Goal: Task Accomplishment & Management: Complete application form

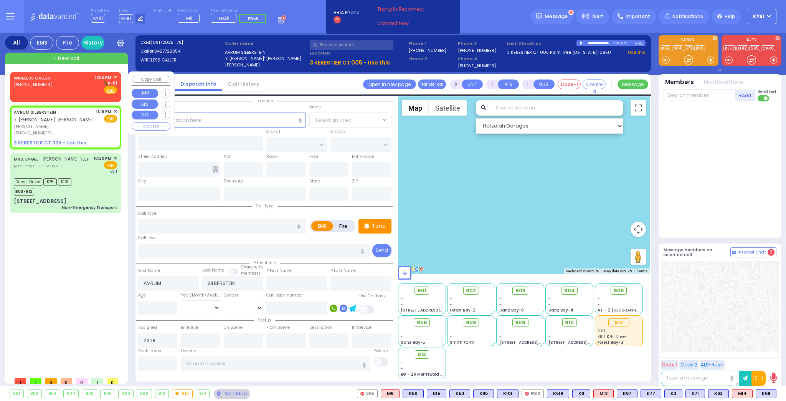
select select
click at [73, 81] on div "WIRELESS CALLER [PHONE_NUMBER] 11:55 PM ✕ K-61" at bounding box center [65, 84] width 103 height 20
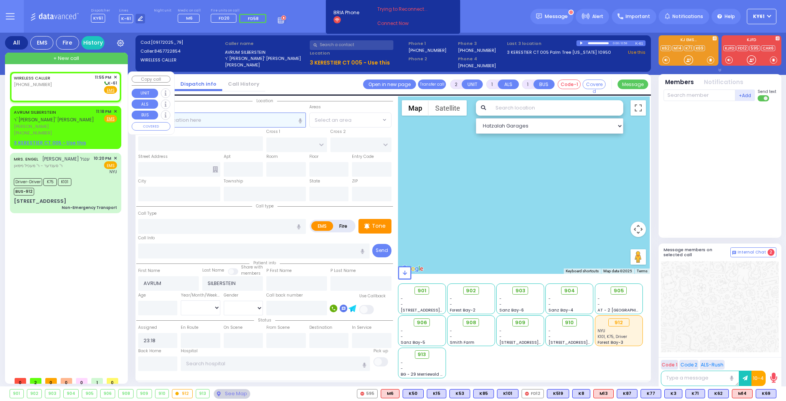
select select
radio input "true"
select select
type input "23:55"
select select "Hatzalah Garages"
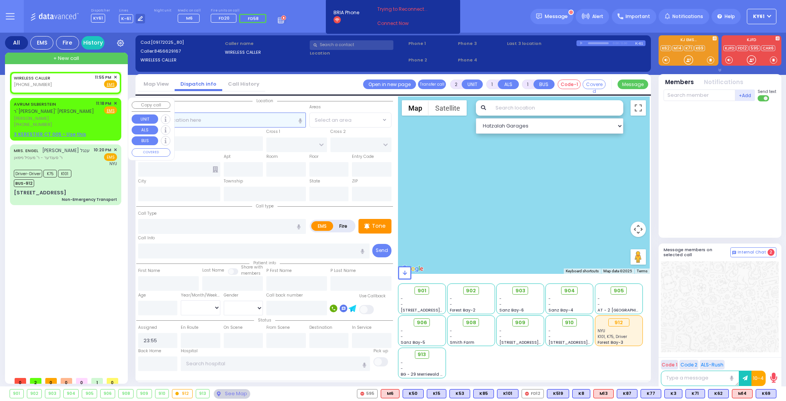
select select
radio input "true"
select select
select select "Hatzalah Garages"
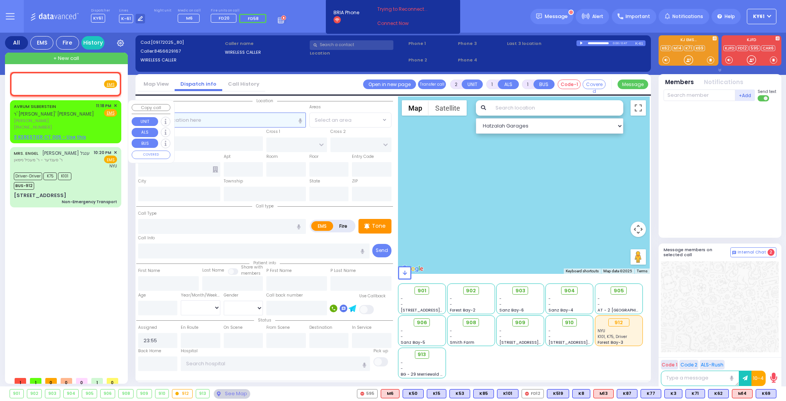
select select
radio input "true"
select select
select select "Hatzalah Garages"
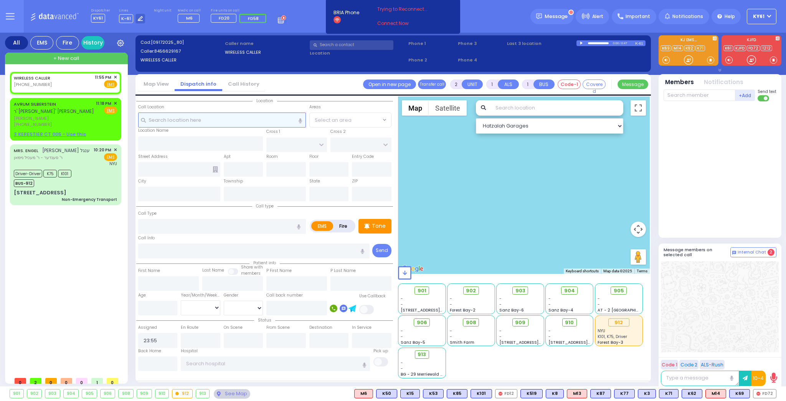
select select
radio input "true"
select select
select select "Hatzalah Garages"
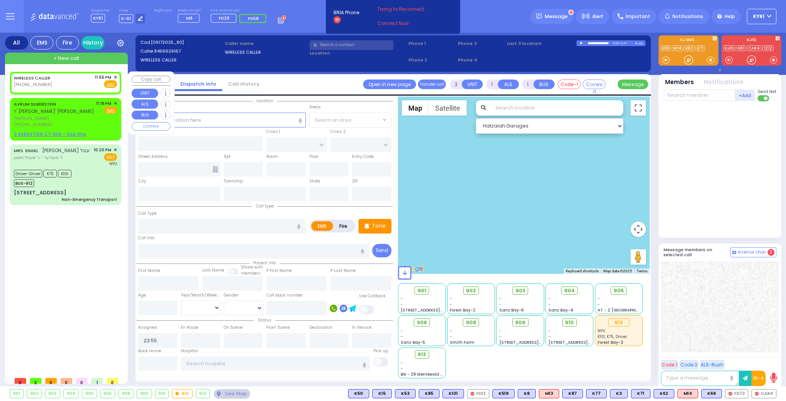
drag, startPoint x: 74, startPoint y: 81, endPoint x: 78, endPoint y: 82, distance: 4.0
click at [74, 81] on div "WIRELESS CALLER [PHONE_NUMBER] 11:55 PM ✕ Fire EMS" at bounding box center [65, 81] width 103 height 14
select select
radio input "true"
select select
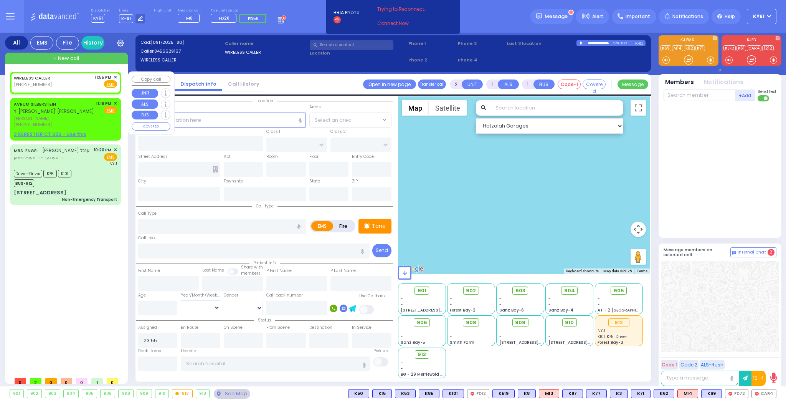
select select "Hatzalah Garages"
drag, startPoint x: 188, startPoint y: 117, endPoint x: 194, endPoint y: 119, distance: 5.7
click at [190, 119] on input "text" at bounding box center [222, 120] width 168 height 15
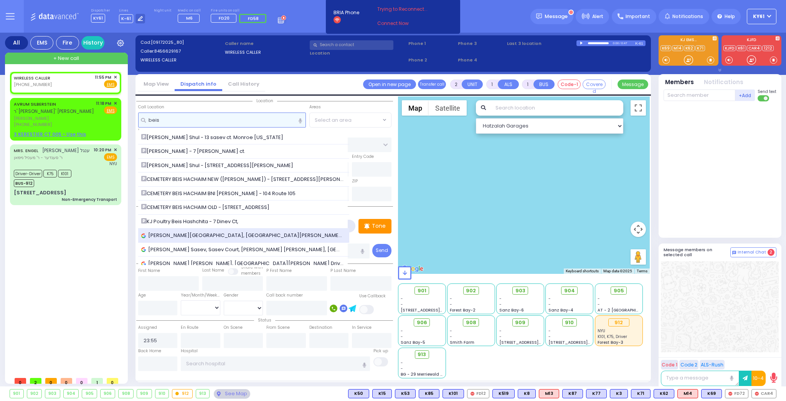
type input "beis"
click at [210, 233] on span "[PERSON_NAME][GEOGRAPHIC_DATA], [GEOGRAPHIC_DATA][PERSON_NAME][GEOGRAPHIC_DATA]…" at bounding box center [243, 236] width 205 height 8
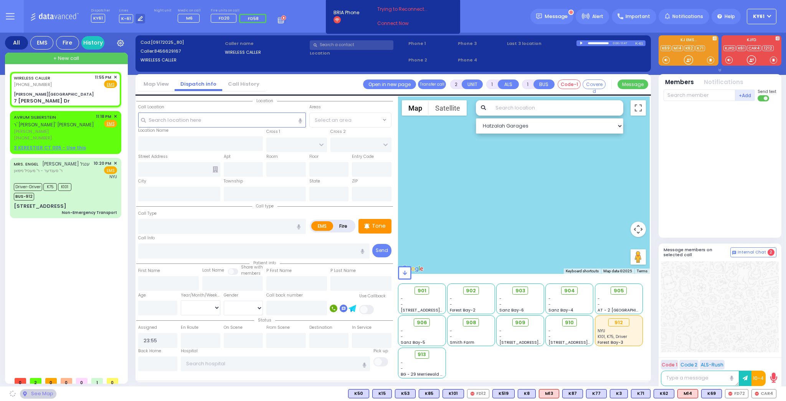
select select
radio input "true"
select select
select select "Hatzalah Garages"
type input "[PERSON_NAME][GEOGRAPHIC_DATA]"
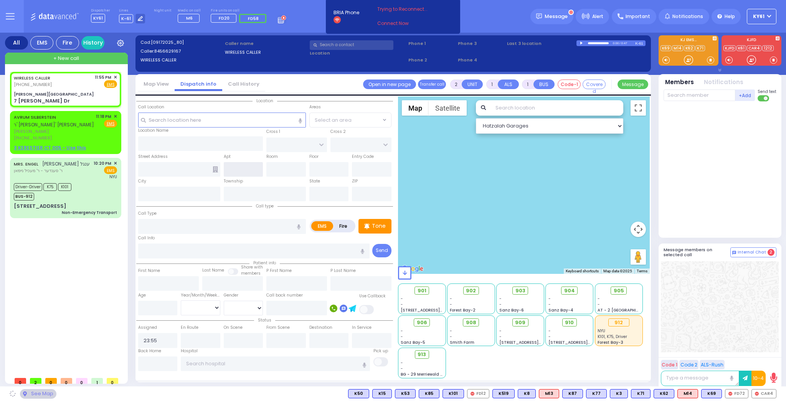
type input "VAYOEL [PERSON_NAME] COURT"
type input "[GEOGRAPHIC_DATA]"
type input "7 [PERSON_NAME] Dr"
type input "[PERSON_NAME]"
type input "[US_STATE]"
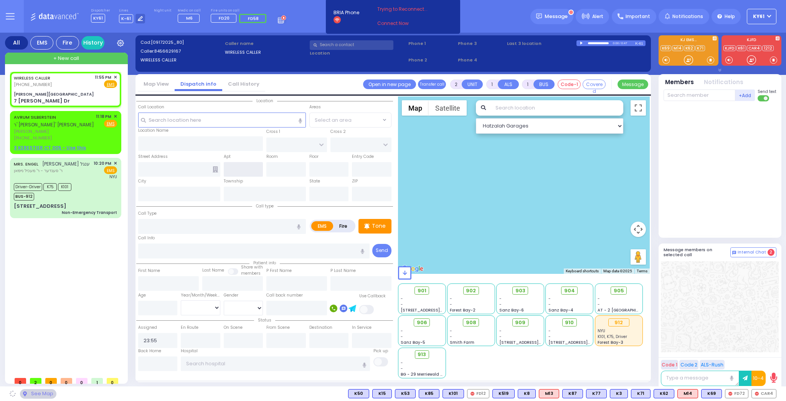
type input "10950"
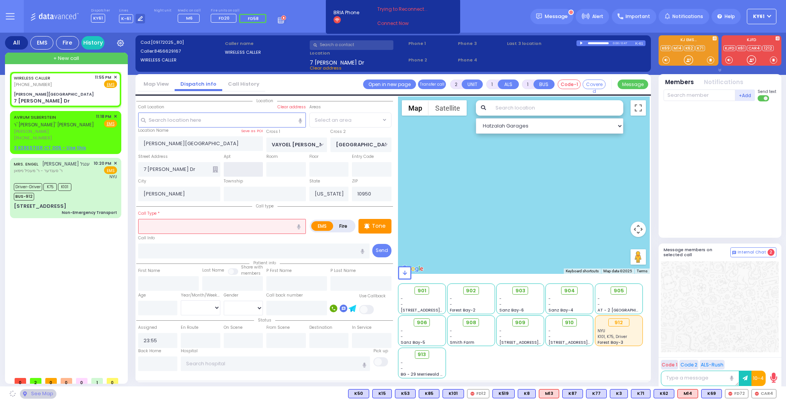
select select "SECTION 4"
click at [241, 227] on input "text" at bounding box center [222, 226] width 168 height 15
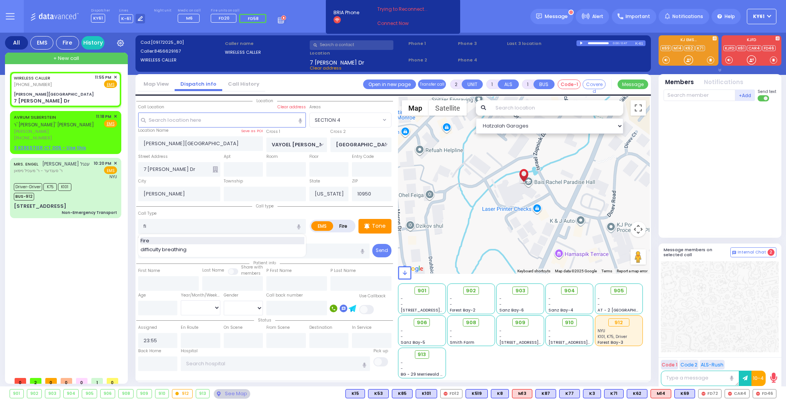
click at [146, 238] on span "Fire" at bounding box center [147, 241] width 12 height 8
type input "Fire"
select select
radio input "true"
select select
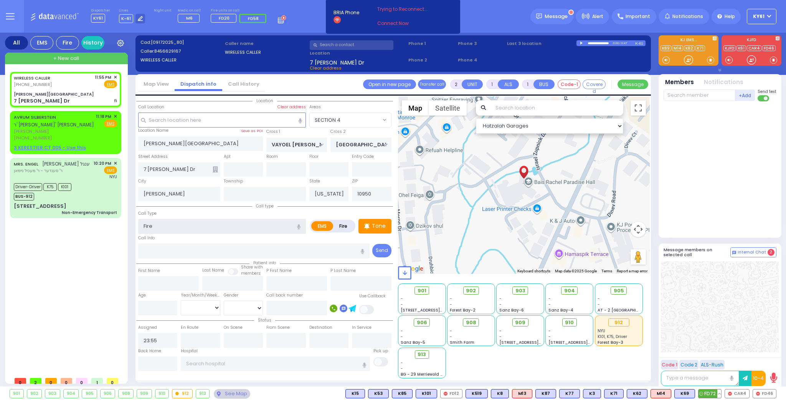
select select "Hatzalah Garages"
select select "SECTION 4"
select select
radio input "true"
select select
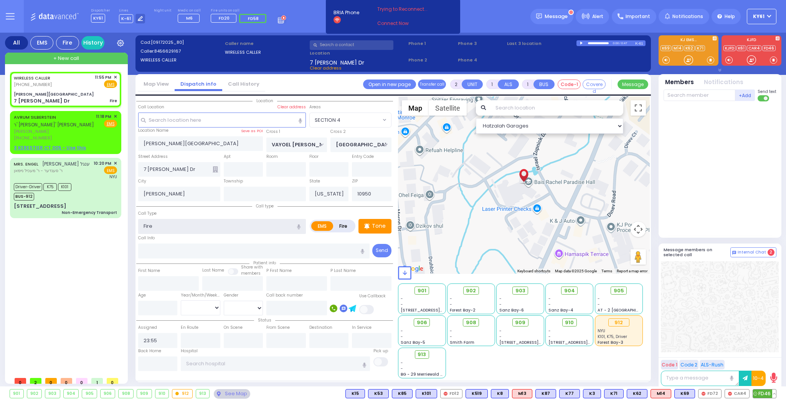
select select "Hatzalah Garages"
select select "SECTION 4"
click at [760, 397] on span "FD46" at bounding box center [764, 393] width 23 height 8
select select
radio input "true"
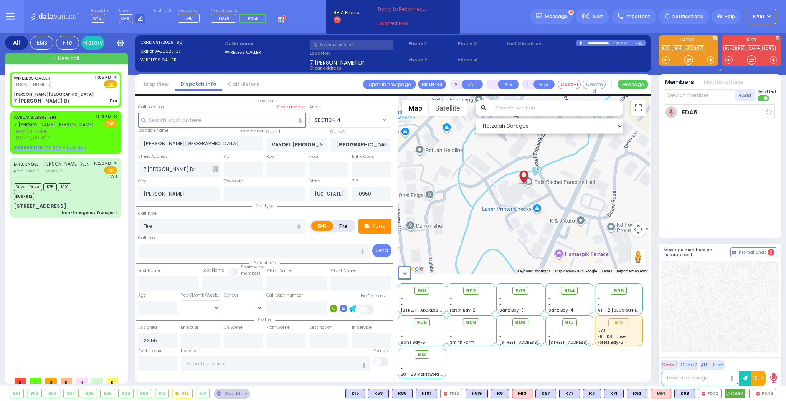
select select
type input "23:58"
select select "Hatzalah Garages"
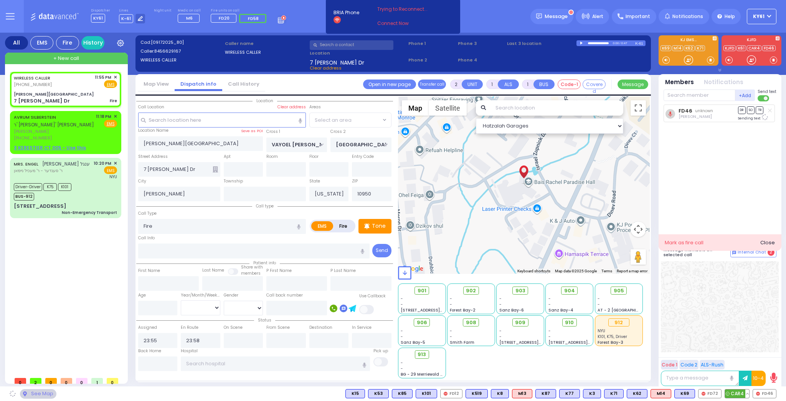
select select "SECTION 4"
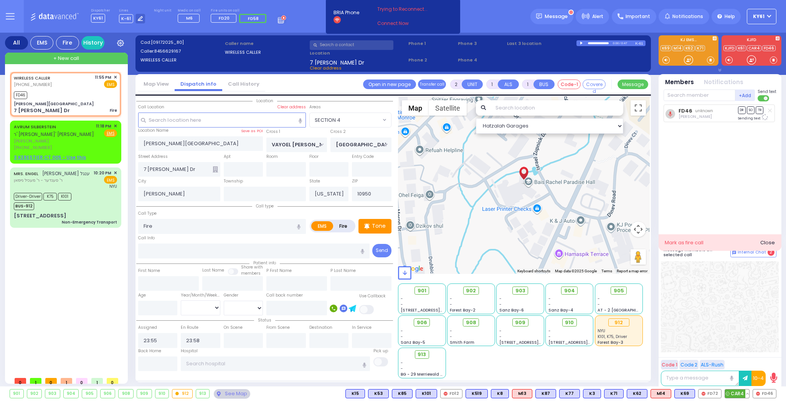
click at [740, 395] on span "CAR4" at bounding box center [737, 393] width 24 height 8
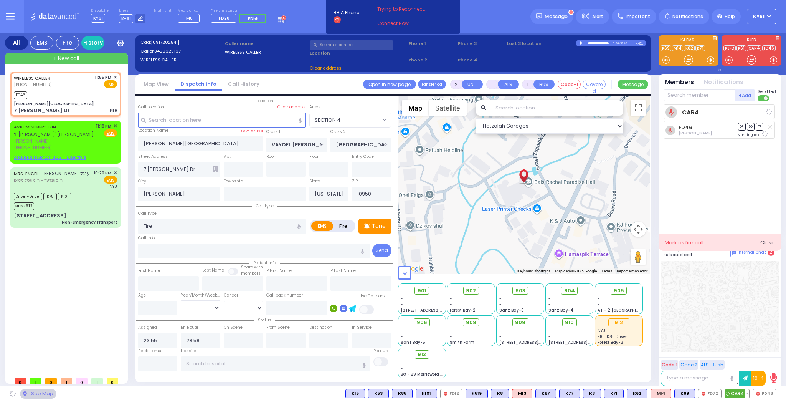
select select
radio input "true"
select select
select select "Hatzalah Garages"
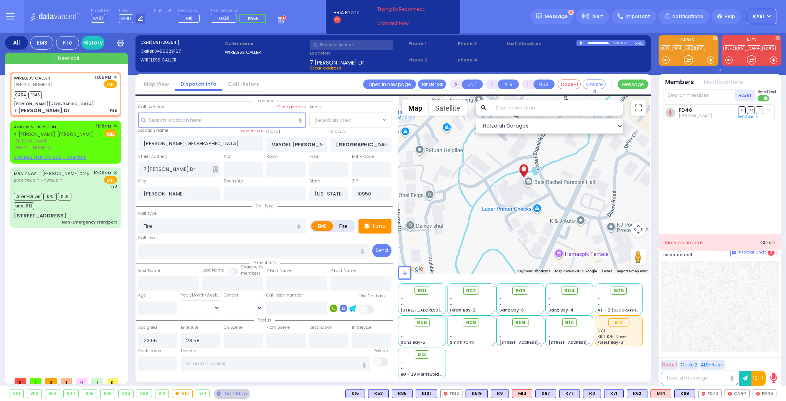
select select
radio input "true"
select select
select select "SECTION 4"
select select "Hatzalah Garages"
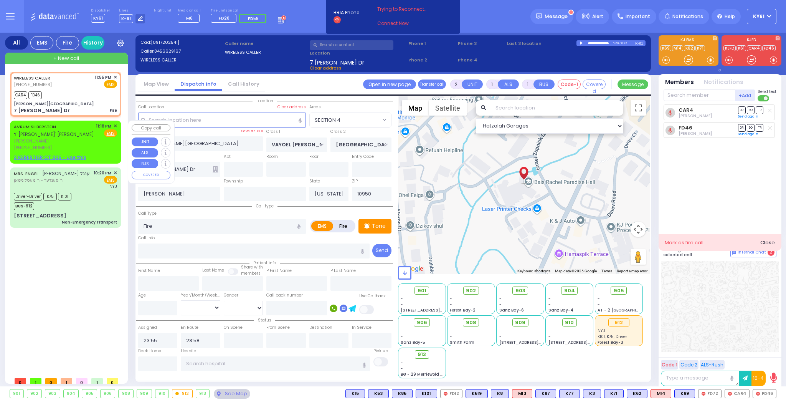
click at [115, 126] on span "✕" at bounding box center [115, 126] width 3 height 7
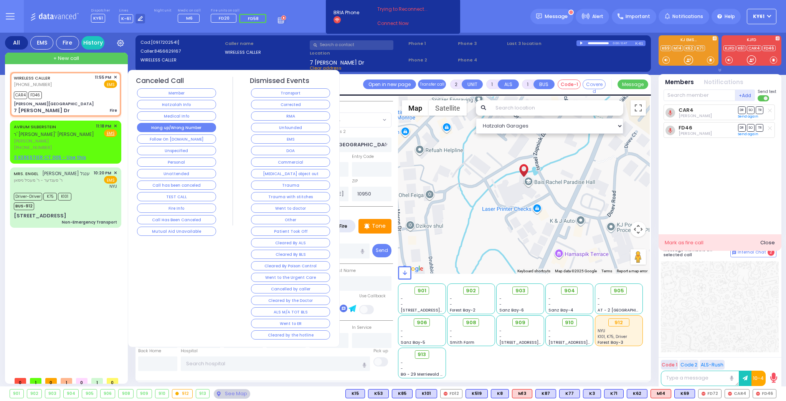
click at [200, 129] on button "Hang up/Wrong Number" at bounding box center [176, 127] width 79 height 9
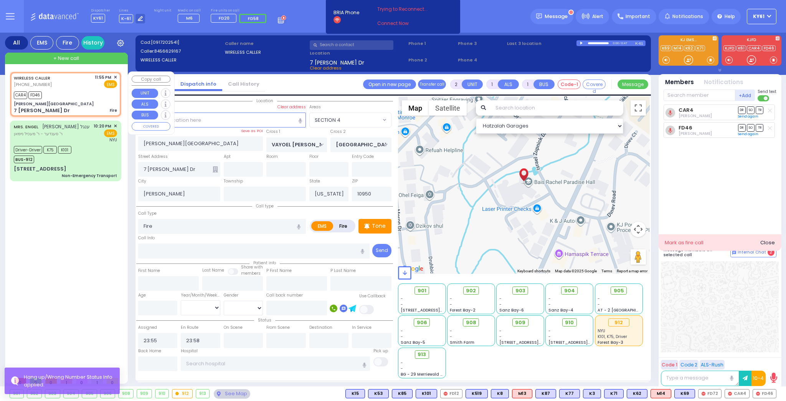
drag, startPoint x: 70, startPoint y: 105, endPoint x: 74, endPoint y: 107, distance: 4.9
click at [73, 106] on div "[PERSON_NAME][GEOGRAPHIC_DATA]" at bounding box center [65, 104] width 103 height 6
select select
radio input "true"
select select
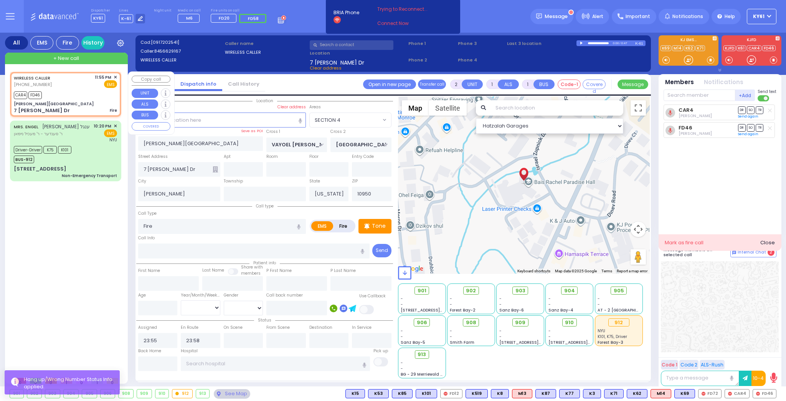
select select "Hatzalah Garages"
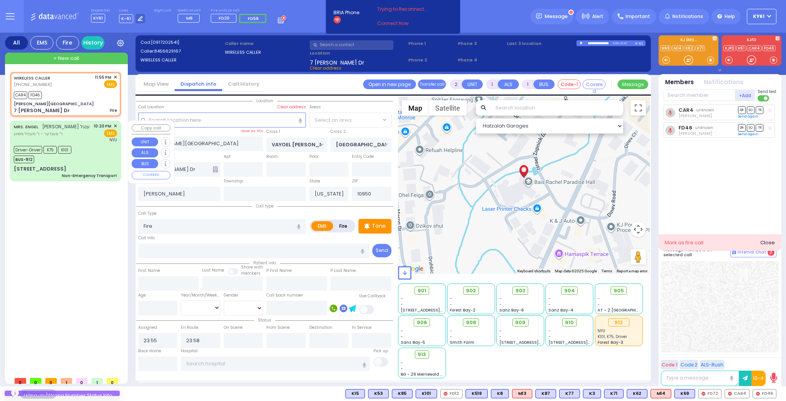
select select "SECTION 4"
